Goal: Information Seeking & Learning: Learn about a topic

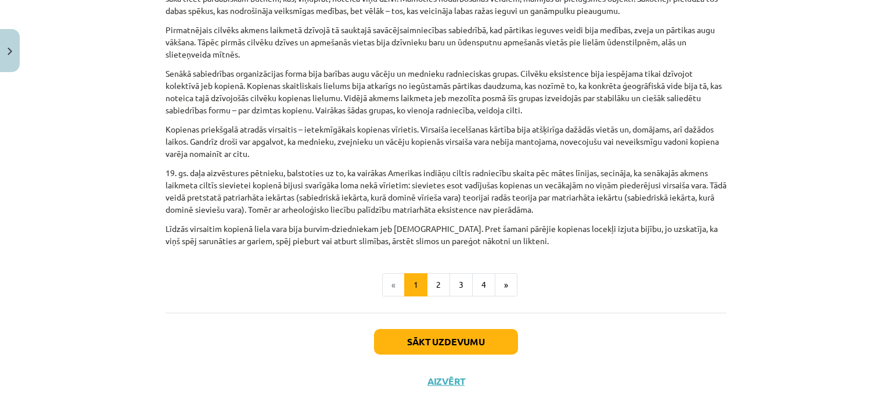
scroll to position [605, 0]
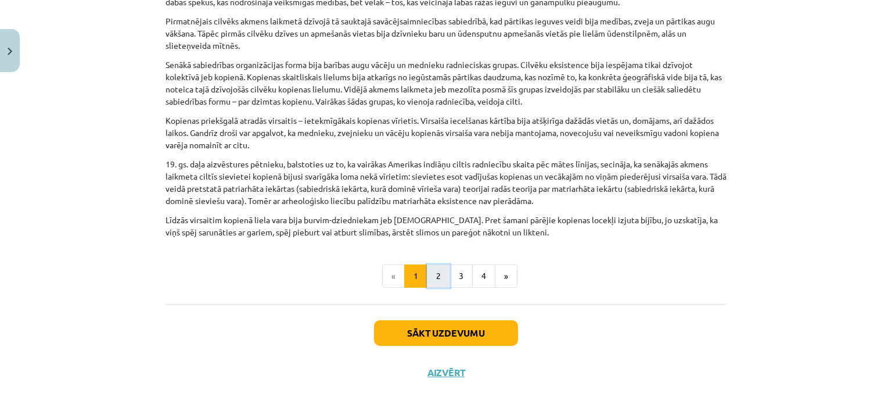
click at [439, 264] on button "2" at bounding box center [438, 275] width 23 height 23
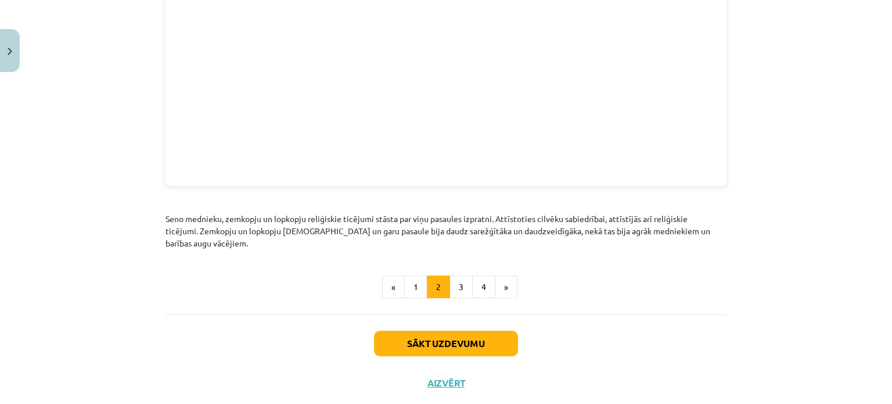
scroll to position [1352, 0]
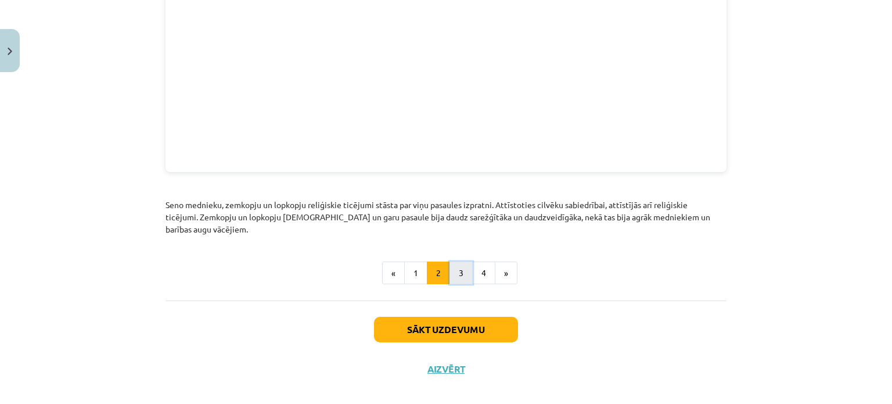
click at [464, 264] on button "3" at bounding box center [461, 272] width 23 height 23
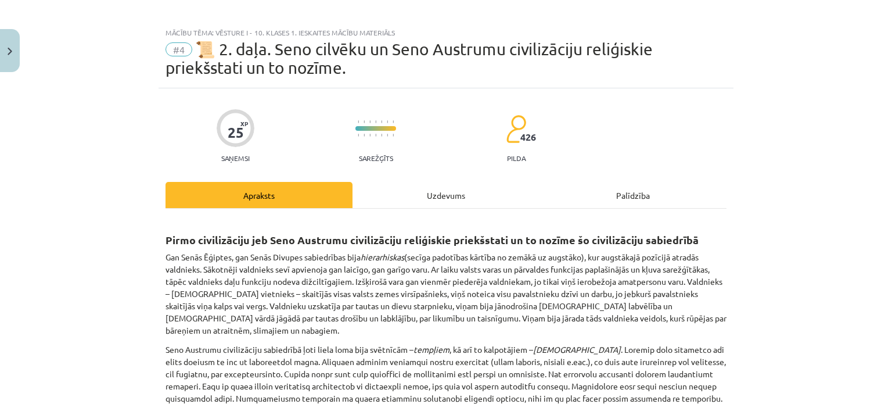
scroll to position [0, 0]
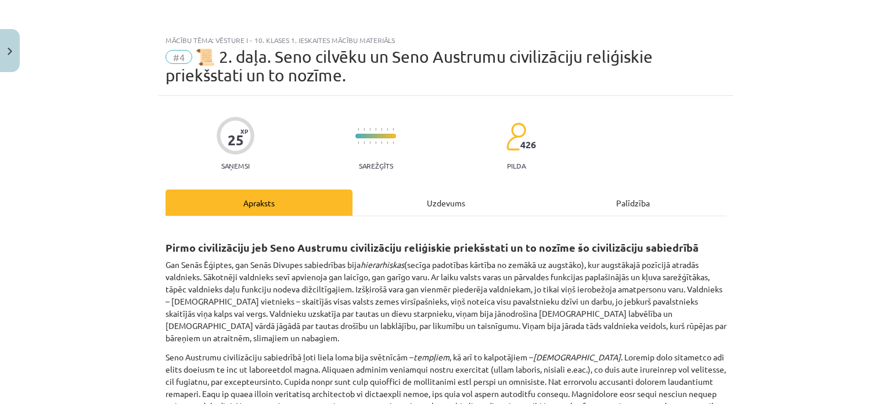
click at [463, 209] on div "Uzdevums" at bounding box center [446, 202] width 187 height 26
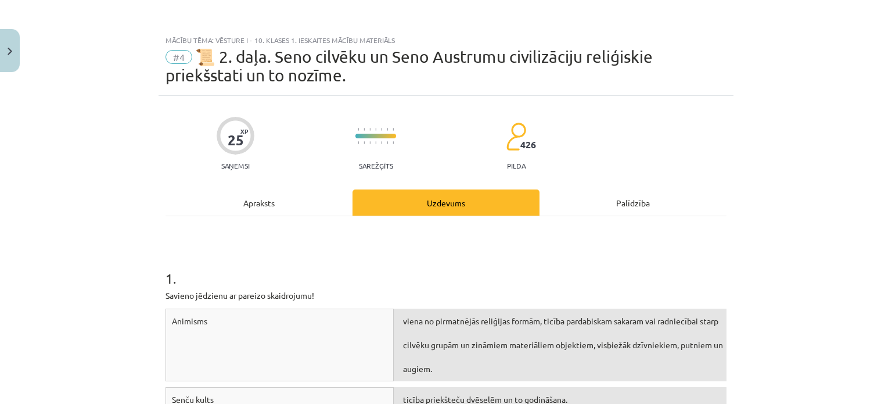
scroll to position [29, 0]
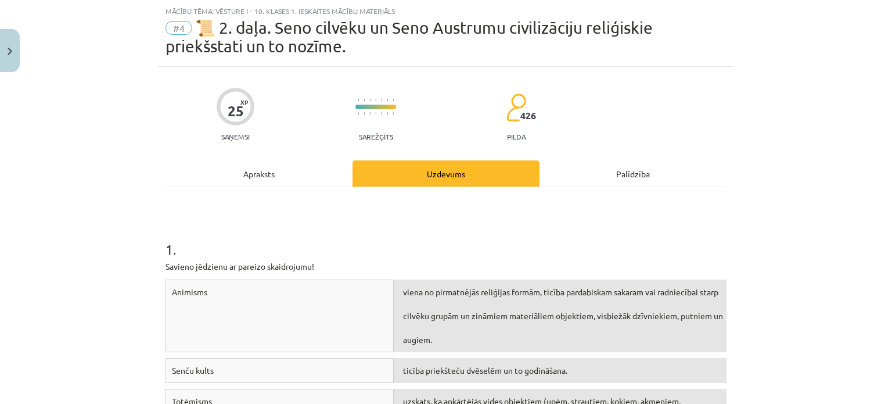
click at [279, 184] on div "Apraksts" at bounding box center [259, 173] width 187 height 26
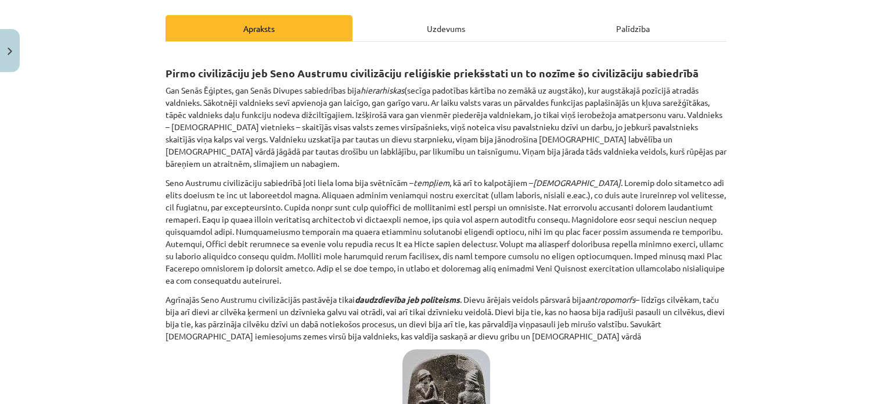
scroll to position [232, 0]
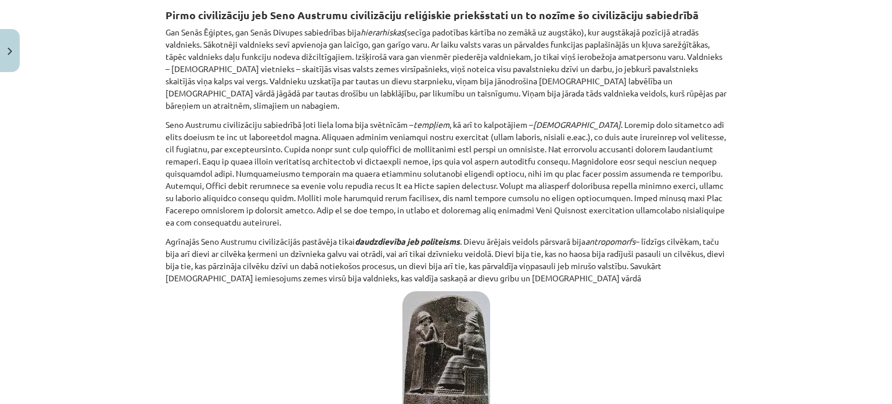
drag, startPoint x: 149, startPoint y: 16, endPoint x: 120, endPoint y: 22, distance: 29.7
click at [120, 22] on div "Mācību tēma: Vēsture i - 10. klases 1. ieskaites mācību materiāls #4 📜 2. daļa.…" at bounding box center [446, 202] width 892 height 404
drag, startPoint x: 144, startPoint y: 12, endPoint x: 134, endPoint y: 14, distance: 10.1
click at [134, 14] on div "Mācību tēma: Vēsture i - 10. klases 1. ieskaites mācību materiāls #4 📜 2. daļa.…" at bounding box center [446, 202] width 892 height 404
drag, startPoint x: 143, startPoint y: 10, endPoint x: 102, endPoint y: 15, distance: 41.0
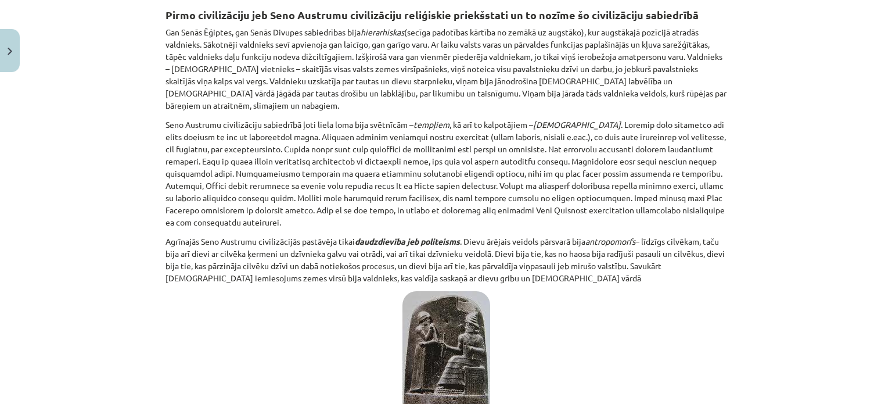
click at [102, 15] on div "Mācību tēma: Vēsture i - 10. klases 1. ieskaites mācību materiāls #4 📜 2. daļa.…" at bounding box center [446, 202] width 892 height 404
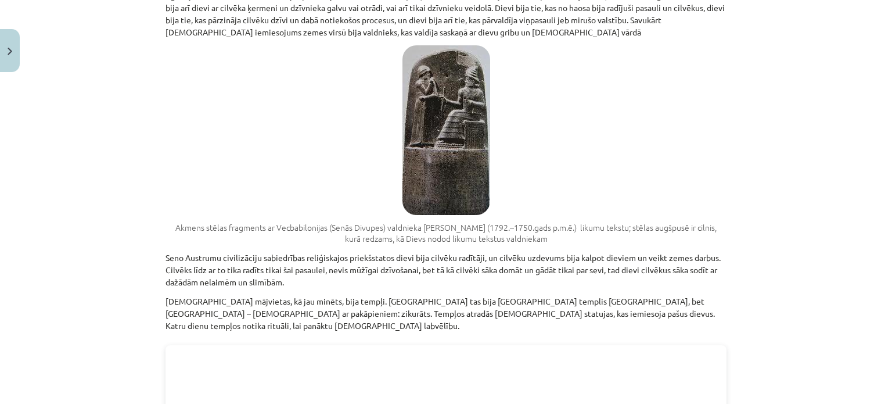
scroll to position [465, 0]
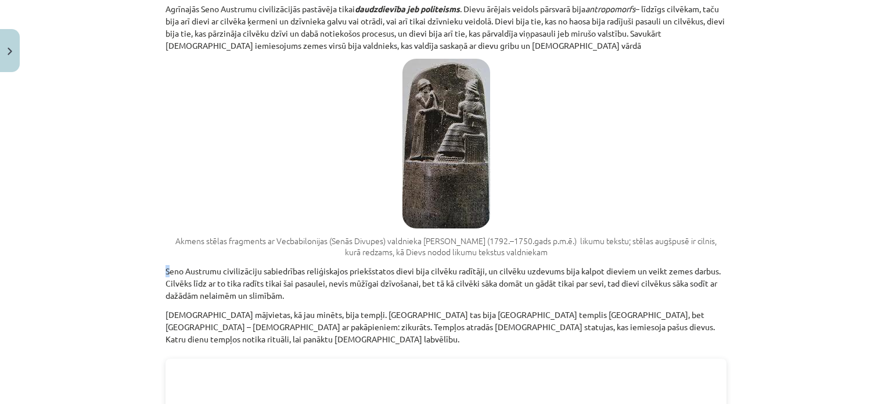
drag, startPoint x: 160, startPoint y: 244, endPoint x: 166, endPoint y: 246, distance: 6.1
click at [170, 235] on figcaption "Akmens stēlas fragments ar Vecbabilonijas (Senās Divupes) valdnieka [PERSON_NAM…" at bounding box center [446, 246] width 561 height 23
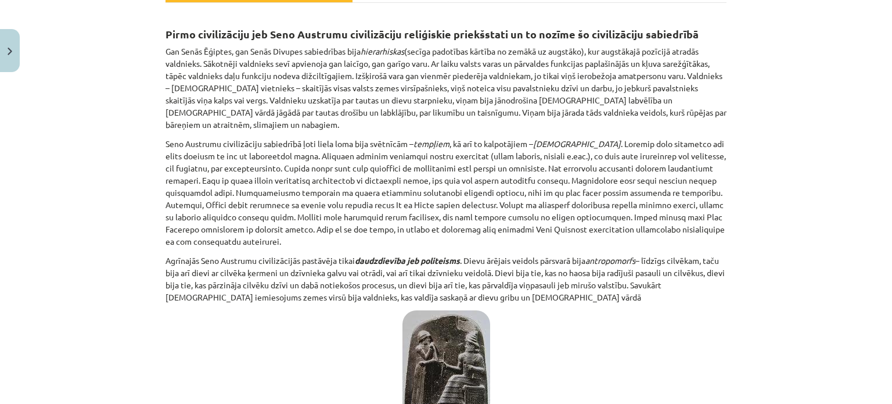
scroll to position [232, 0]
